Goal: Task Accomplishment & Management: Complete application form

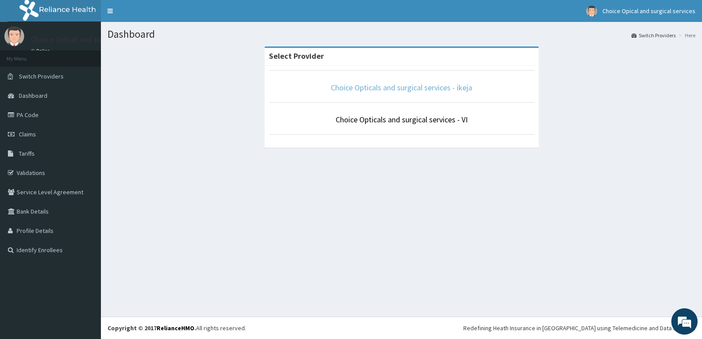
click at [428, 85] on link "Choice Opticals and surgical services - ikeja" at bounding box center [401, 87] width 141 height 10
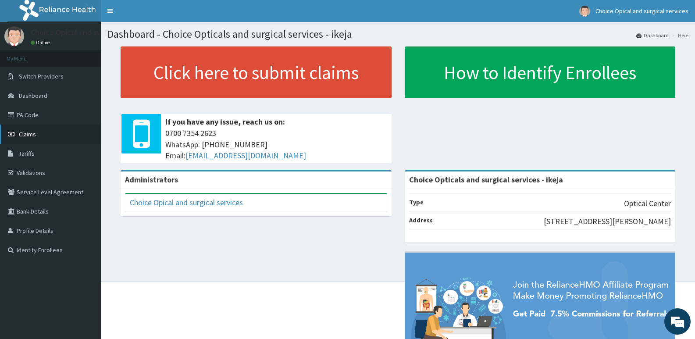
click at [23, 130] on span "Claims" at bounding box center [27, 134] width 17 height 8
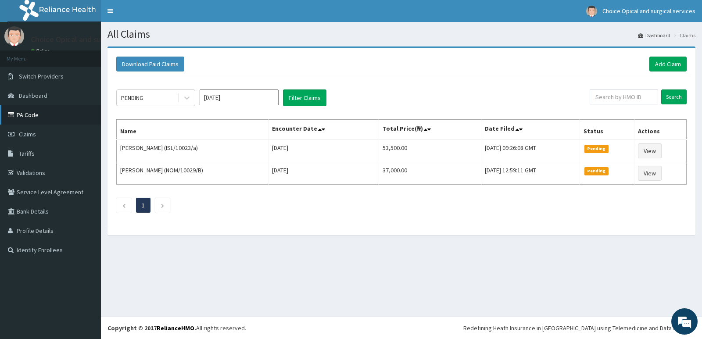
click at [32, 112] on link "PA Code" at bounding box center [50, 114] width 101 height 19
click at [686, 61] on div "Download Paid Claims Add Claim" at bounding box center [401, 64] width 579 height 24
click at [655, 66] on link "Add Claim" at bounding box center [667, 64] width 37 height 15
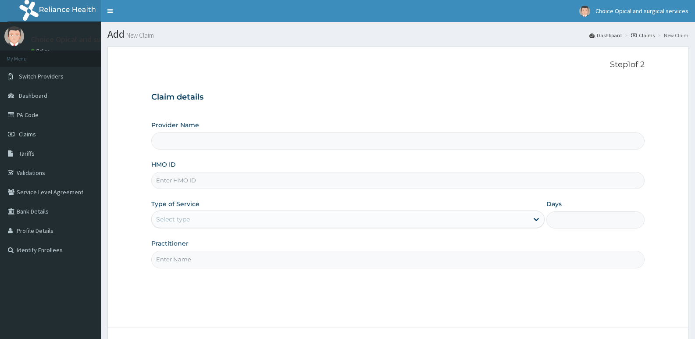
click at [262, 188] on input "HMO ID" at bounding box center [397, 180] width 493 height 17
type input "Choice Opticals and surgical services - ikeja"
paste input "PA/D4915A"
type input "PA/D4915A"
drag, startPoint x: 203, startPoint y: 178, endPoint x: 99, endPoint y: 189, distance: 104.1
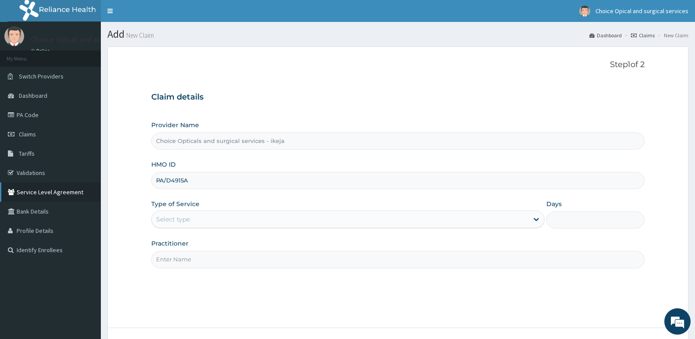
click at [93, 183] on div "R EL Toggle navigation Choice Opical and surgical services Choice Opical and su…" at bounding box center [347, 203] width 695 height 406
paste input "HLP/10001/C"
type input "HLP/10001/C"
click at [288, 217] on div "Select type" at bounding box center [340, 219] width 376 height 14
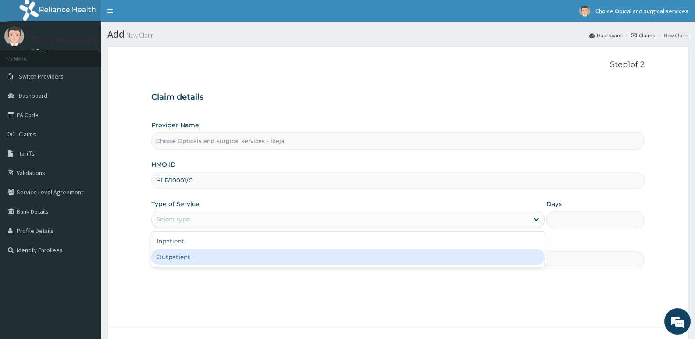
click at [252, 253] on div "Outpatient" at bounding box center [347, 257] width 393 height 16
type input "1"
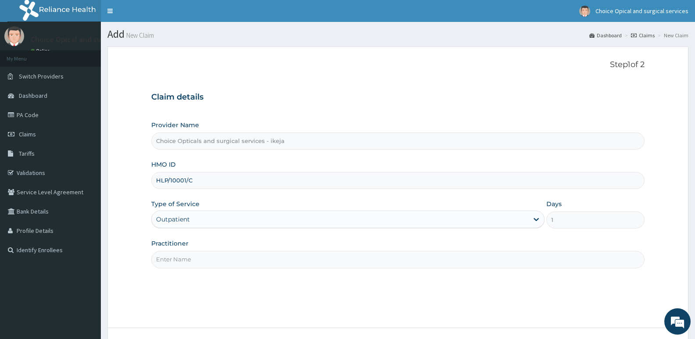
click at [355, 268] on div "Step 1 of 2 Claim details Provider Name Choice Opticals and surgical services -…" at bounding box center [397, 187] width 493 height 254
click at [355, 262] on input "Practitioner" at bounding box center [397, 259] width 493 height 17
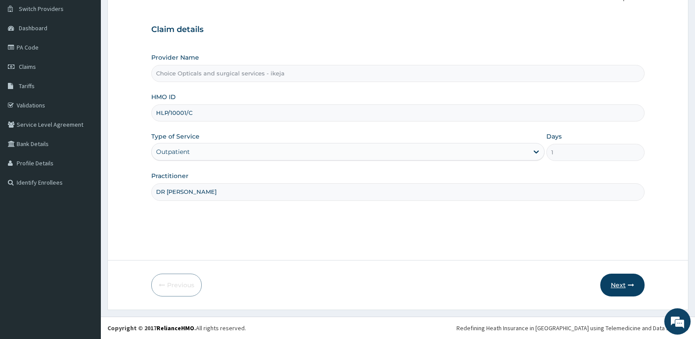
type input "DR JUDITH"
click at [614, 285] on button "Next" at bounding box center [622, 285] width 44 height 23
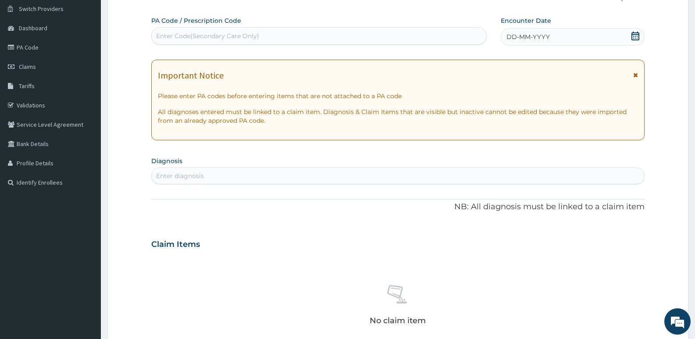
drag, startPoint x: 351, startPoint y: 29, endPoint x: 352, endPoint y: 39, distance: 9.2
click at [351, 30] on div "Enter Code(Secondary Care Only)" at bounding box center [319, 36] width 335 height 14
click at [352, 39] on div "Enter Code(Secondary Care Only)" at bounding box center [319, 36] width 335 height 14
click at [331, 33] on div "Enter Code(Secondary Care Only)" at bounding box center [319, 36] width 335 height 14
paste input "PA/D4915A"
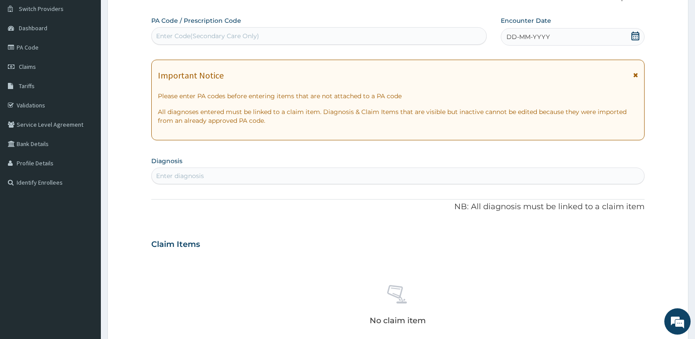
type input "PA/D4915A"
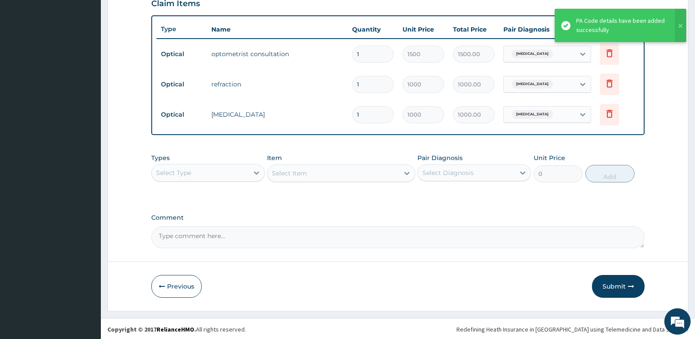
scroll to position [312, 0]
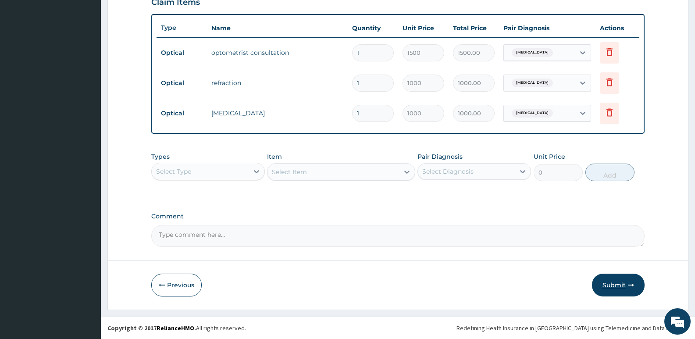
click at [615, 284] on button "Submit" at bounding box center [618, 285] width 53 height 23
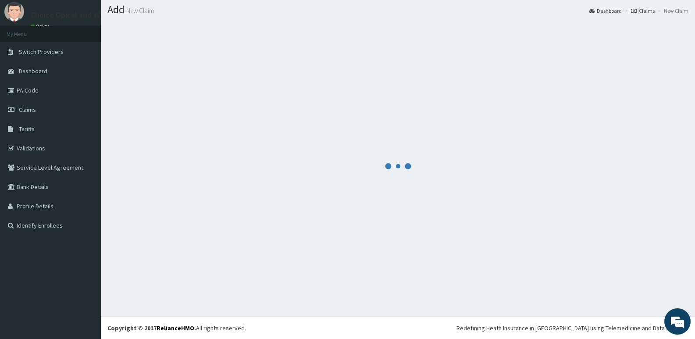
scroll to position [25, 0]
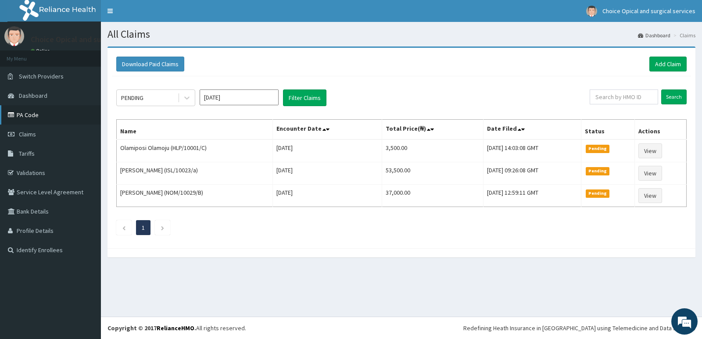
click at [8, 117] on icon at bounding box center [12, 115] width 9 height 6
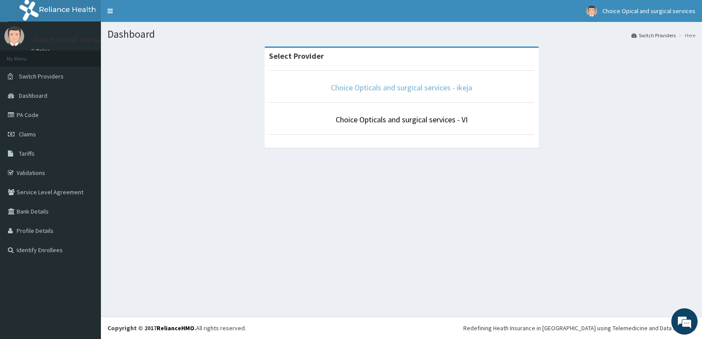
click at [424, 89] on link "Choice Opticals and surgical services - ikeja" at bounding box center [401, 87] width 141 height 10
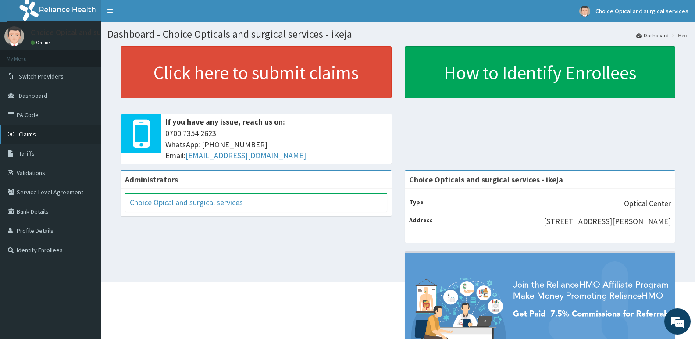
click at [29, 133] on span "Claims" at bounding box center [27, 134] width 17 height 8
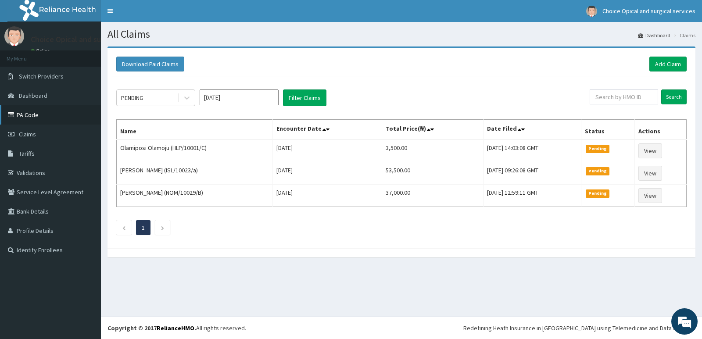
click at [22, 116] on link "PA Code" at bounding box center [50, 114] width 101 height 19
